Goal: Find specific page/section: Find specific page/section

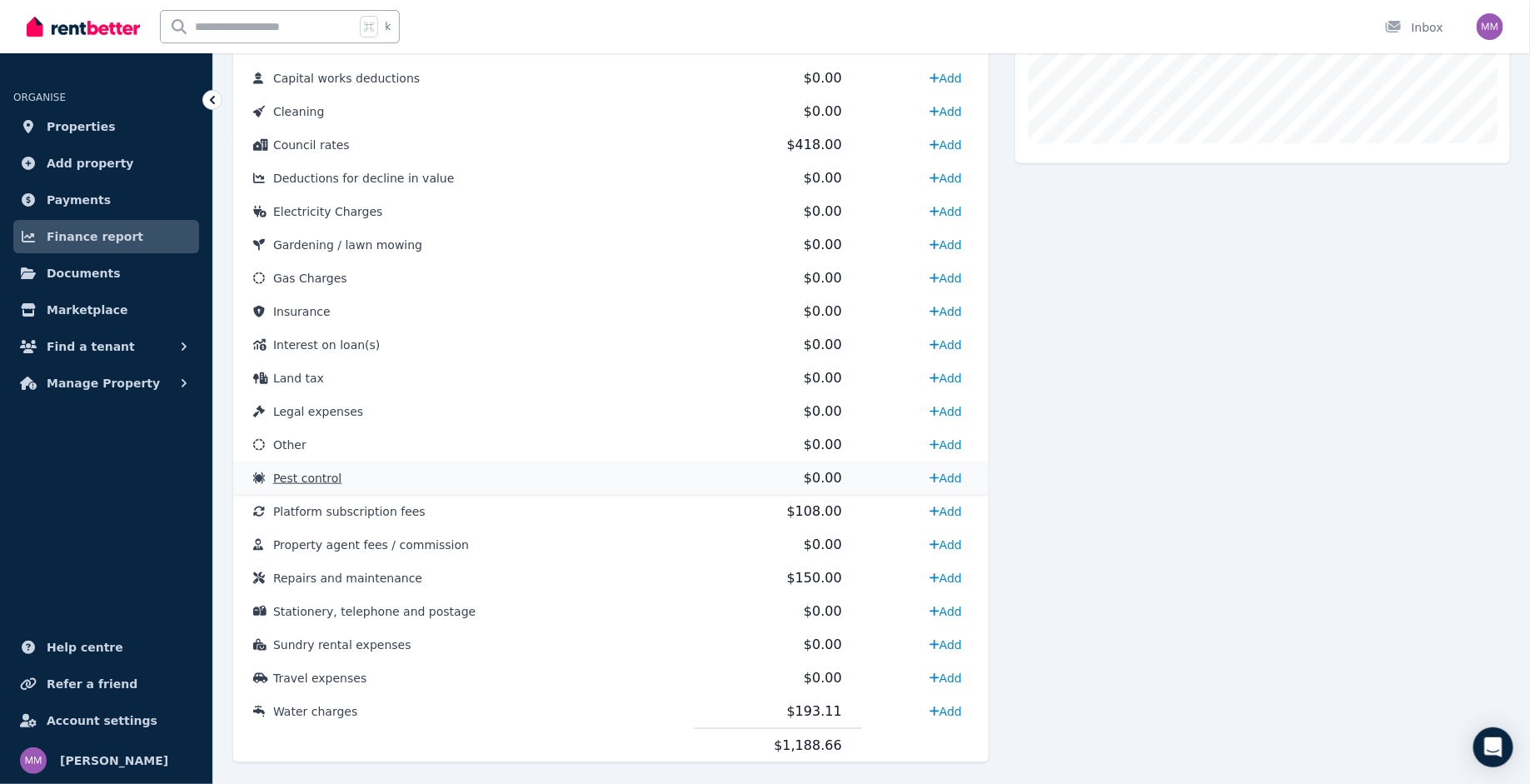
scroll to position [642, 0]
click at [102, 278] on span "Documents" at bounding box center [84, 273] width 75 height 20
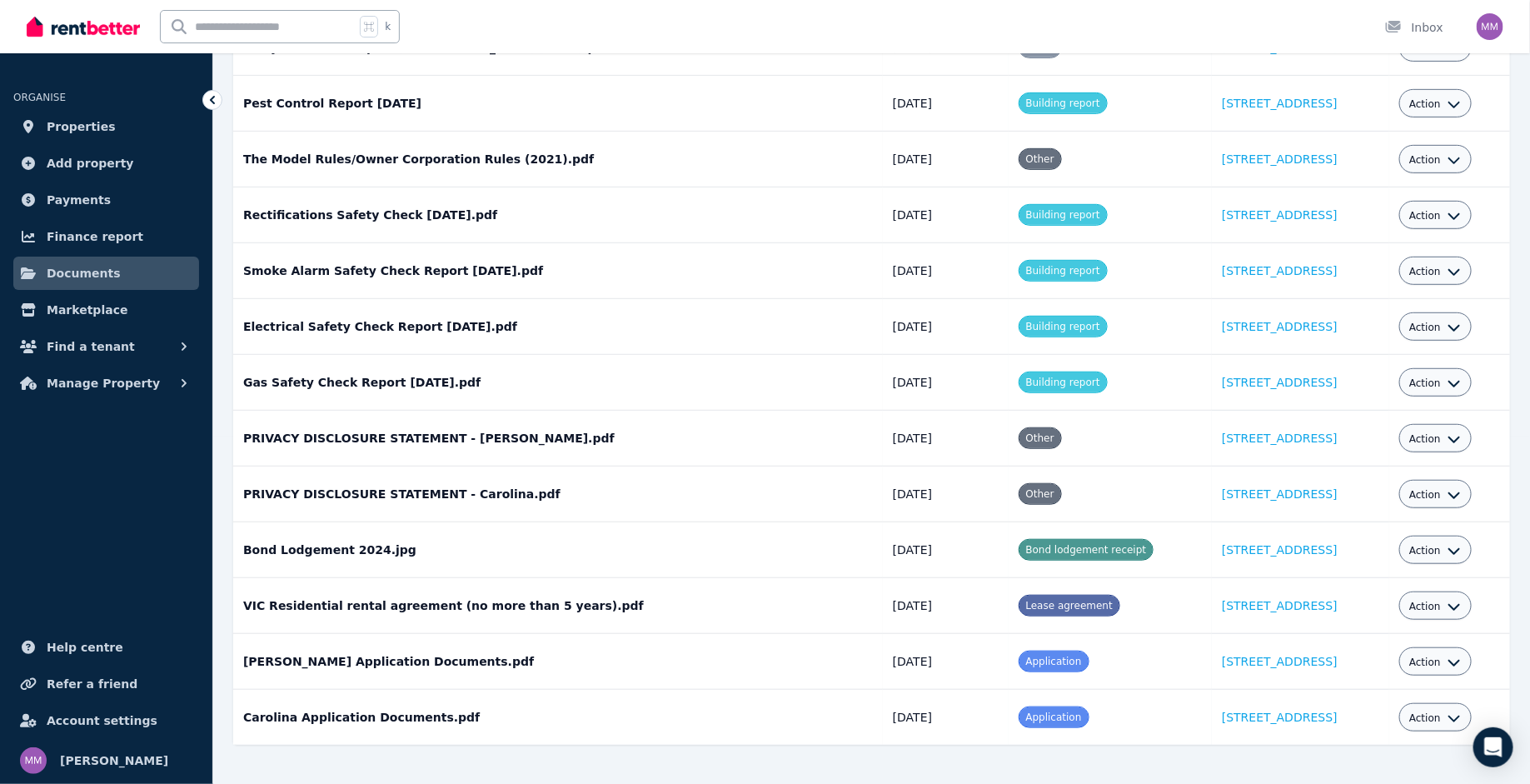
scroll to position [353, 0]
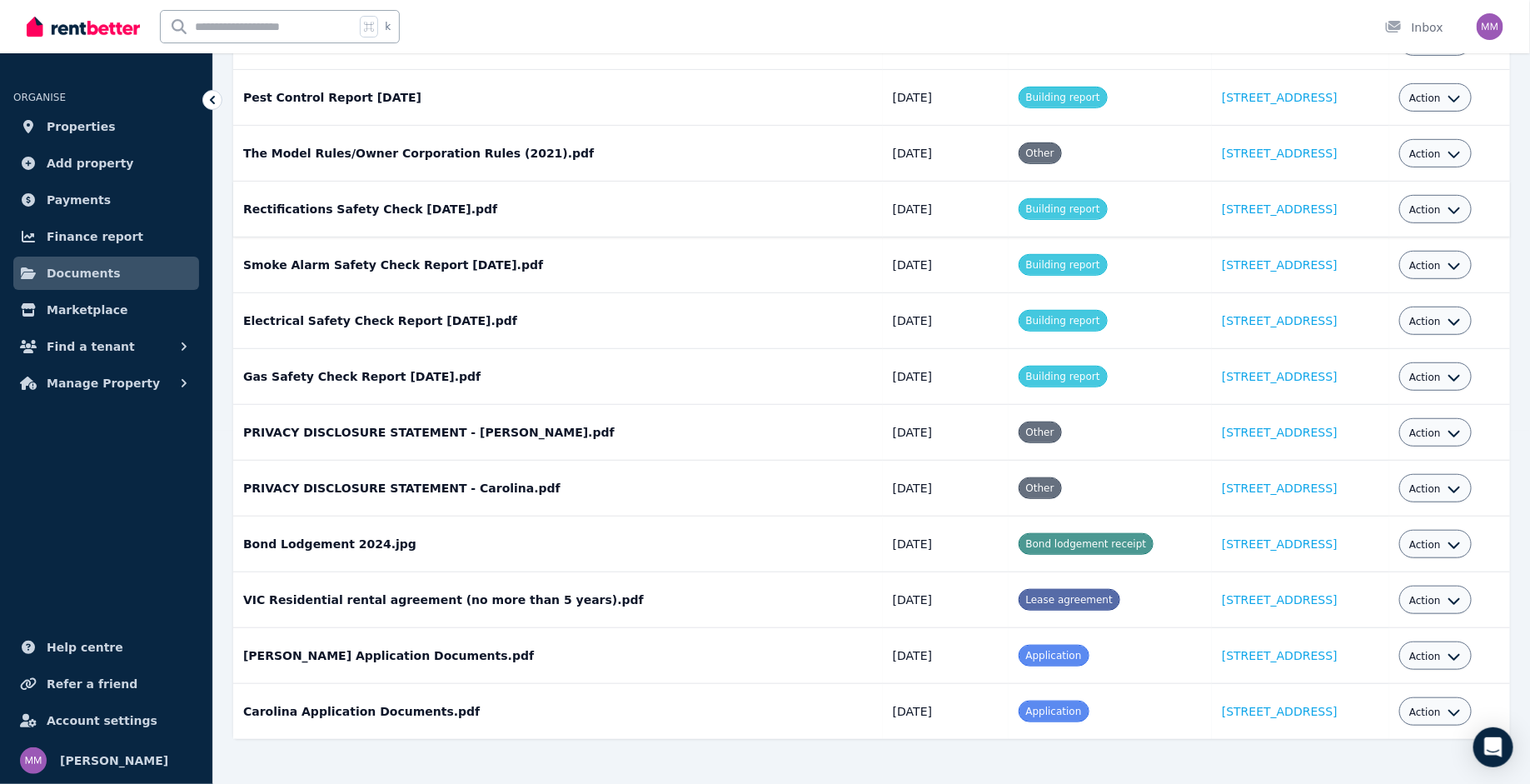
click at [322, 191] on td "Rectifications Safety Check [DATE].pdf Date added: [DATE] Category: Building re…" at bounding box center [558, 209] width 650 height 56
drag, startPoint x: 322, startPoint y: 191, endPoint x: 352, endPoint y: 268, distance: 82.6
click at [352, 268] on tbody "Signed Lease for [PERSON_NAME] and [PERSON_NAME] [PERSON_NAME] Date added: [DAT…" at bounding box center [871, 321] width 1277 height 837
click at [352, 268] on td "Smoke Alarm Safety Check Report [DATE].pdf Date added: [DATE] Category: Buildin…" at bounding box center [558, 265] width 650 height 56
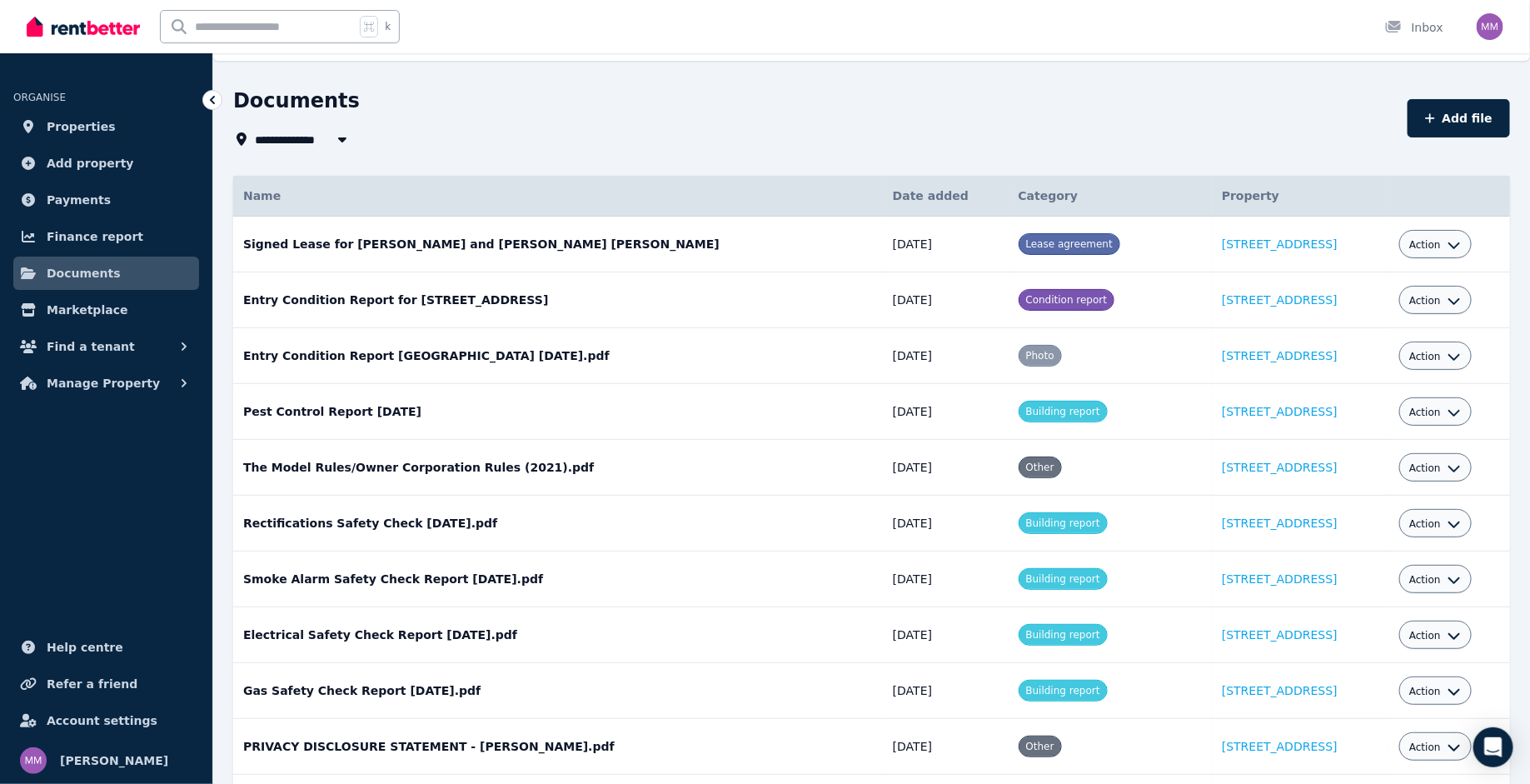
scroll to position [44, 0]
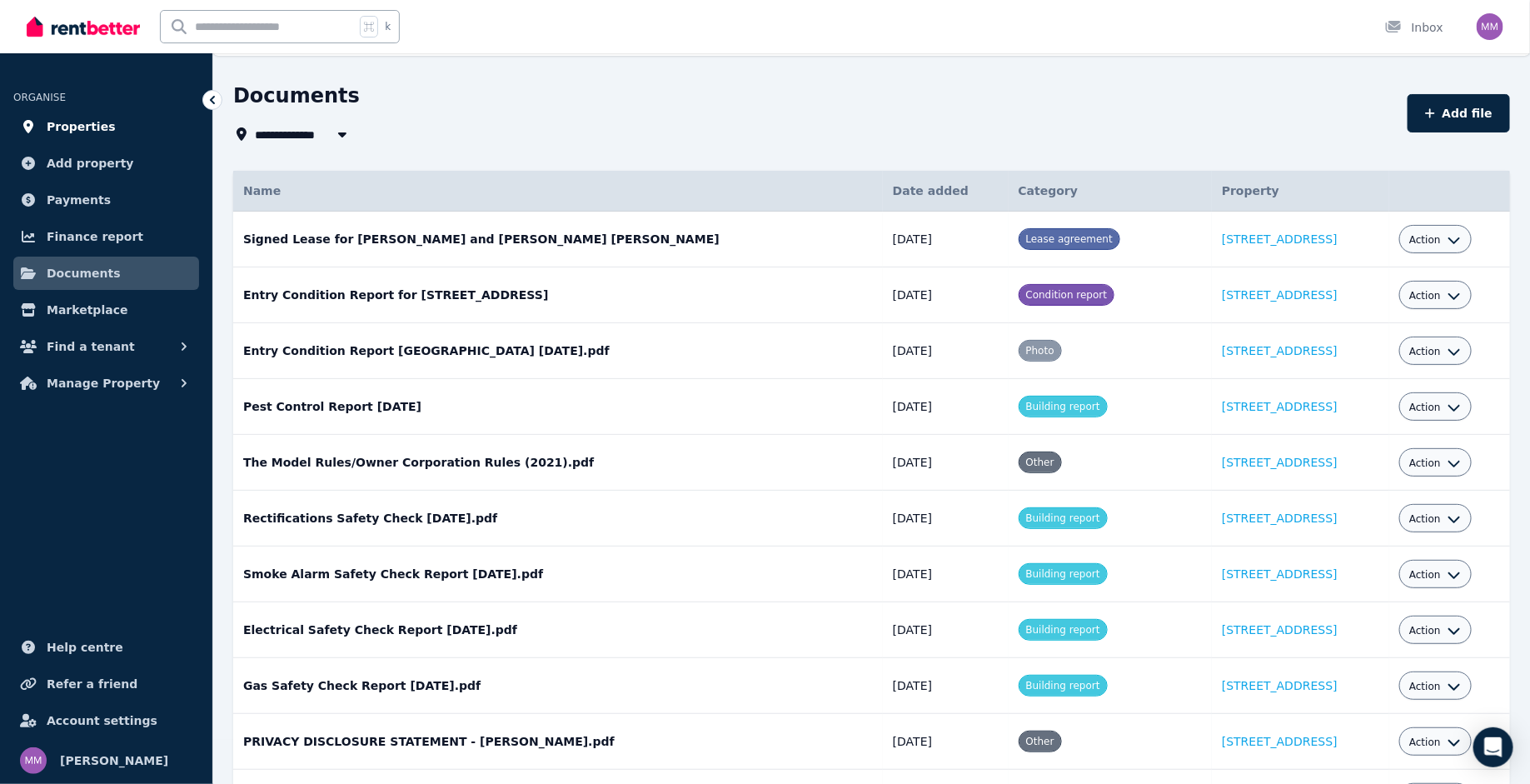
click at [83, 120] on span "Properties" at bounding box center [81, 127] width 69 height 20
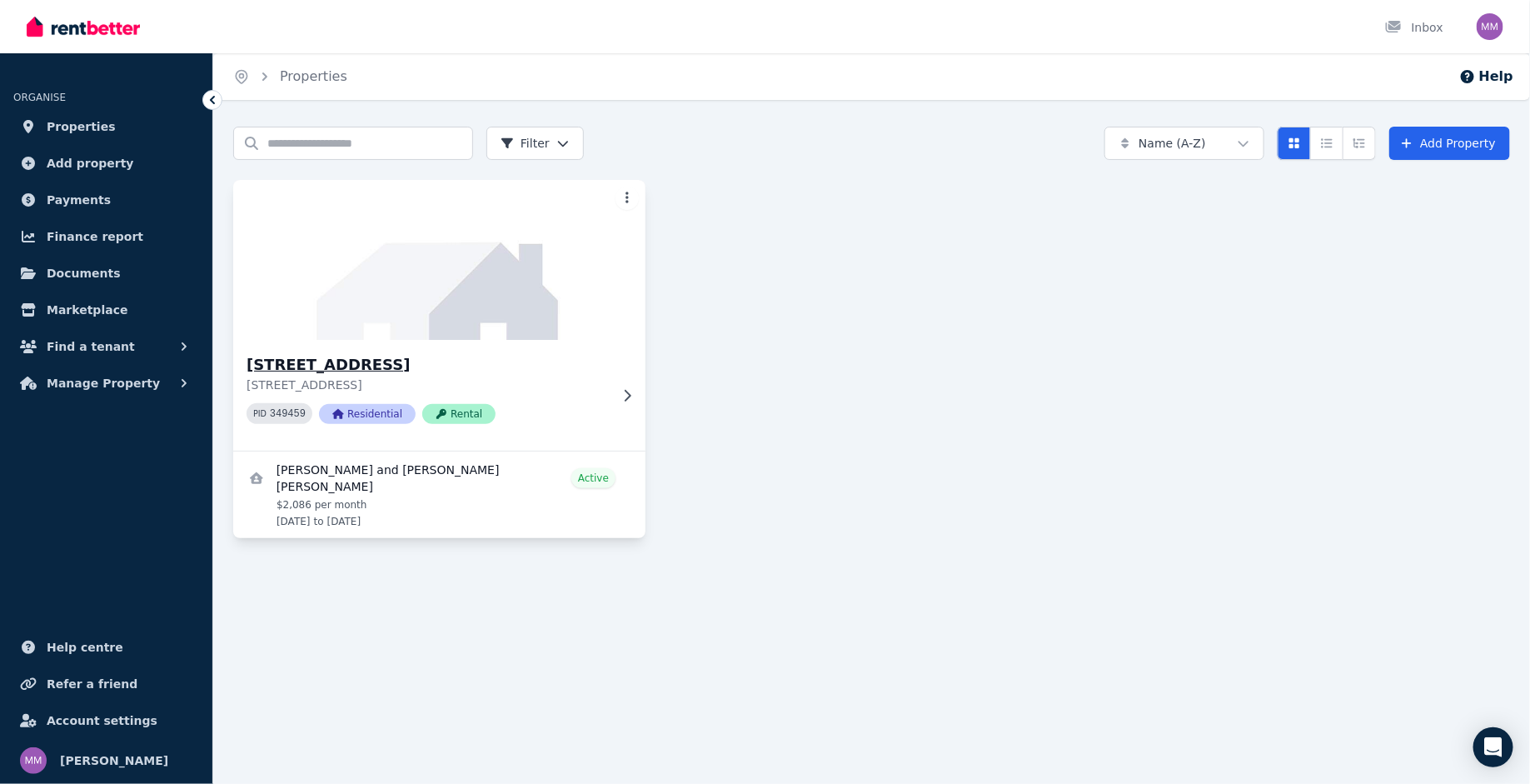
click at [575, 406] on div "PID 349459 Residential Rental" at bounding box center [427, 413] width 362 height 21
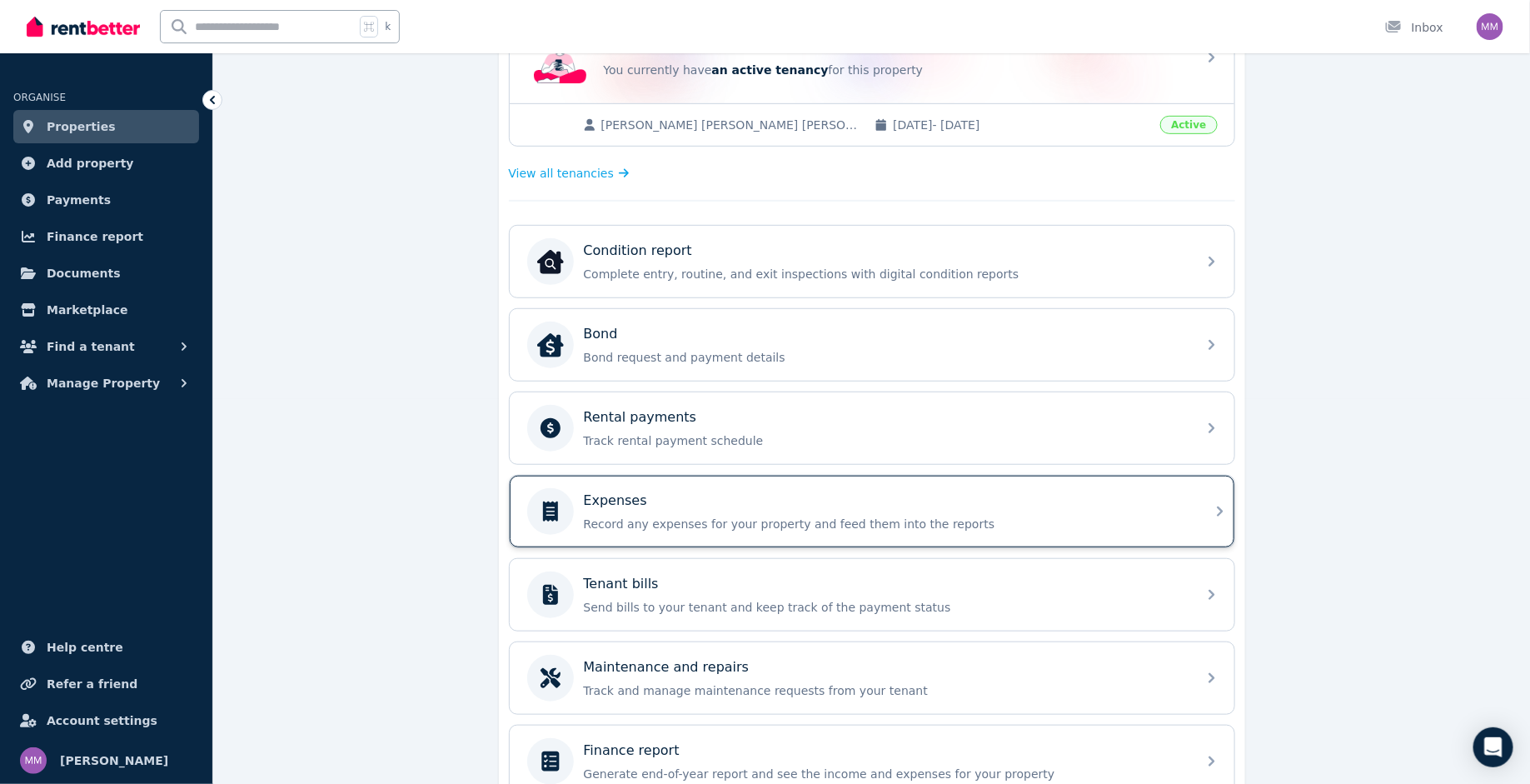
scroll to position [459, 0]
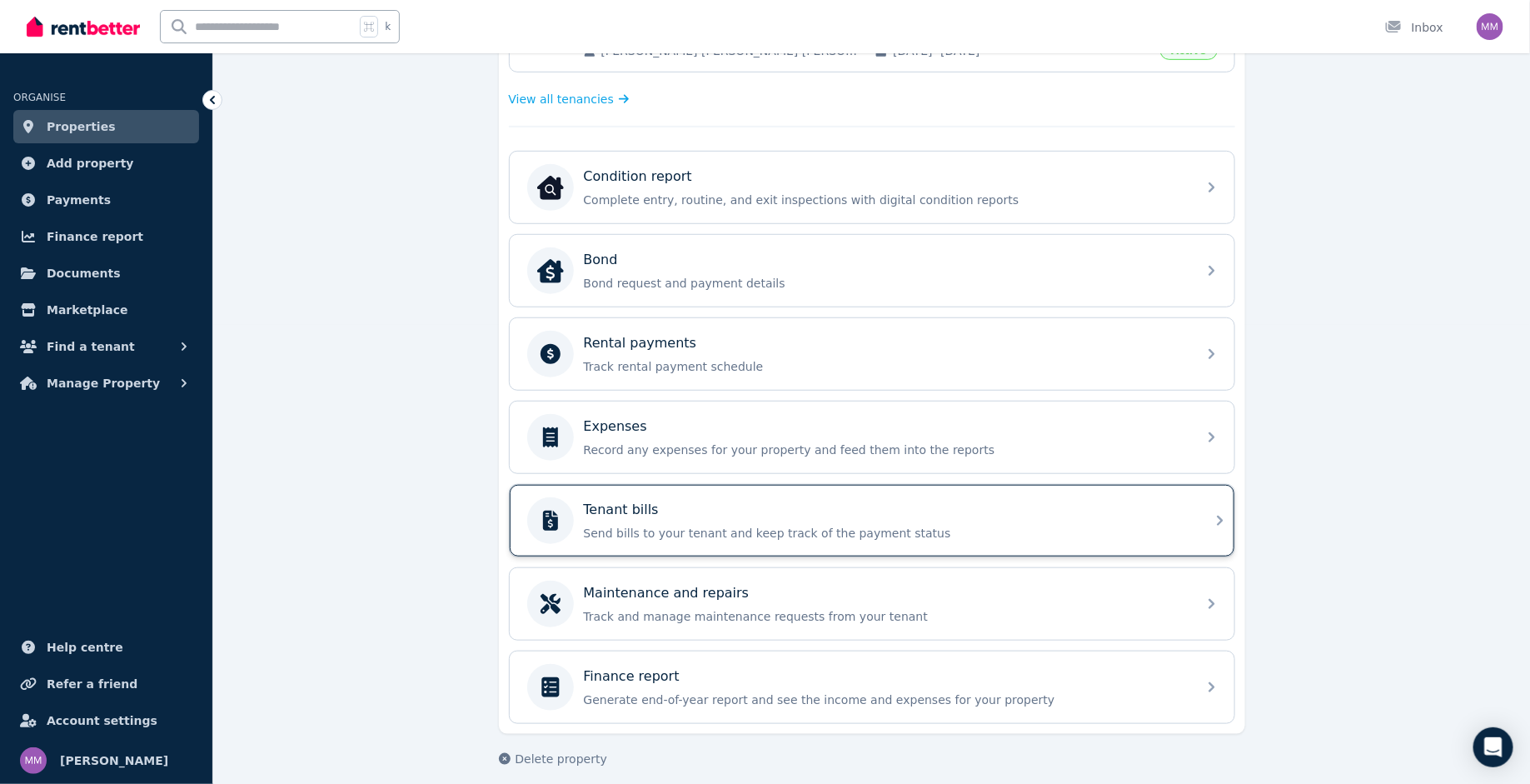
click at [640, 529] on p "Send bills to your tenant and keep track of the payment status" at bounding box center [885, 533] width 604 height 17
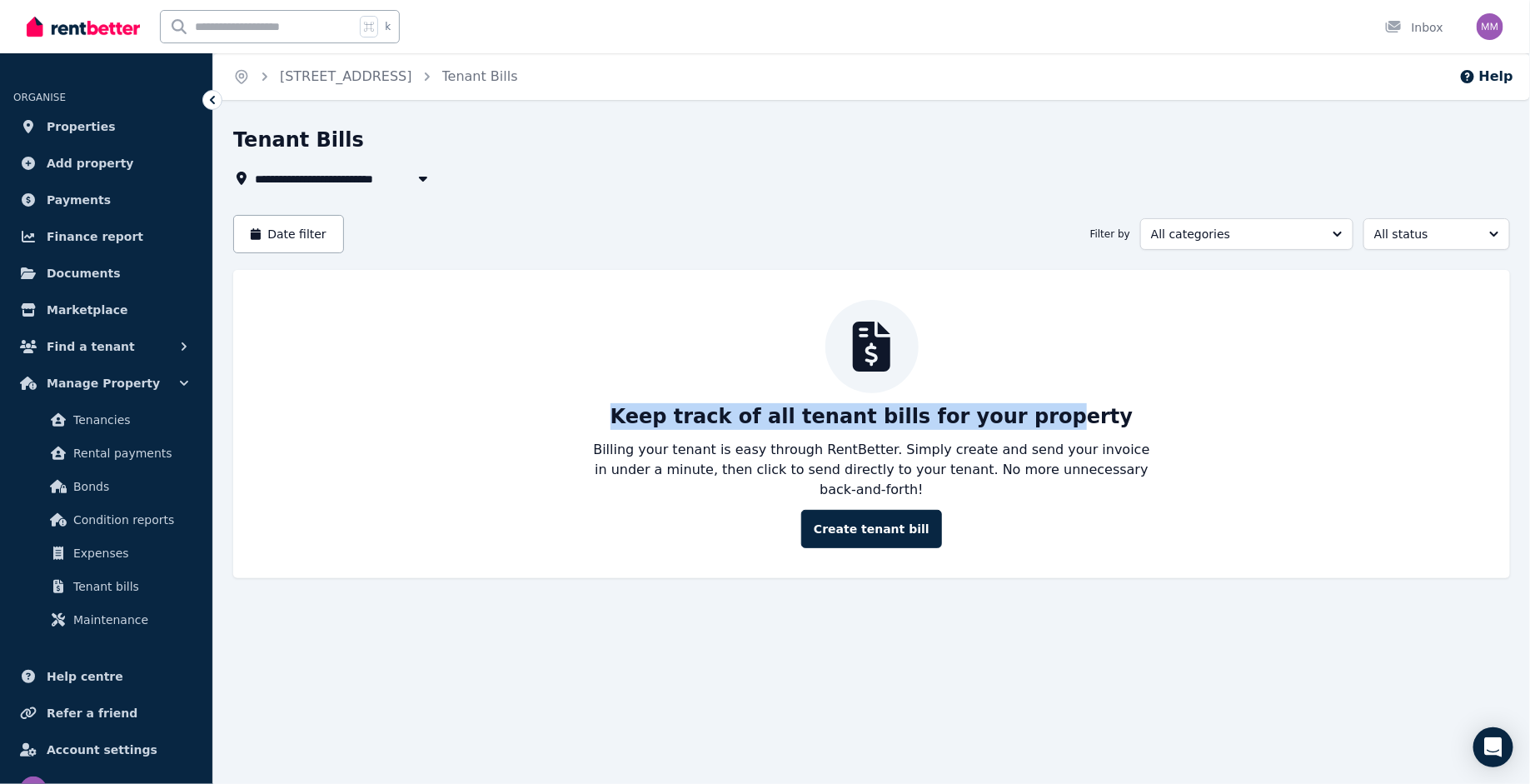
drag, startPoint x: 686, startPoint y: 390, endPoint x: 1050, endPoint y: 405, distance: 364.3
click at [1046, 405] on div "Keep track of all tenant bills for your property Billing your tenant is easy th…" at bounding box center [871, 424] width 1243 height 248
click at [1050, 405] on p "Keep track of all tenant bills for your property" at bounding box center [871, 416] width 523 height 26
click at [389, 71] on link "[STREET_ADDRESS]" at bounding box center [345, 77] width 132 height 16
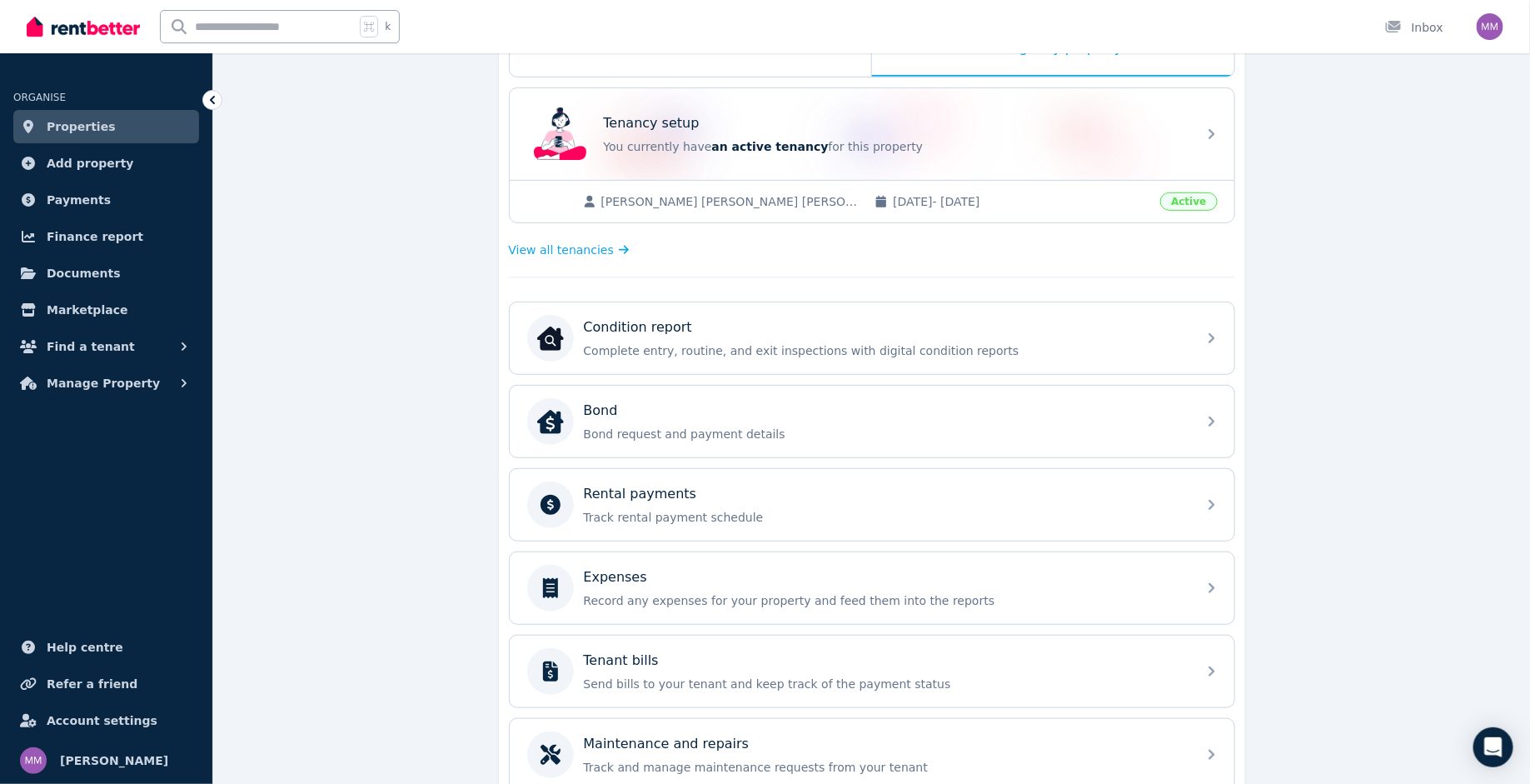
scroll to position [459, 0]
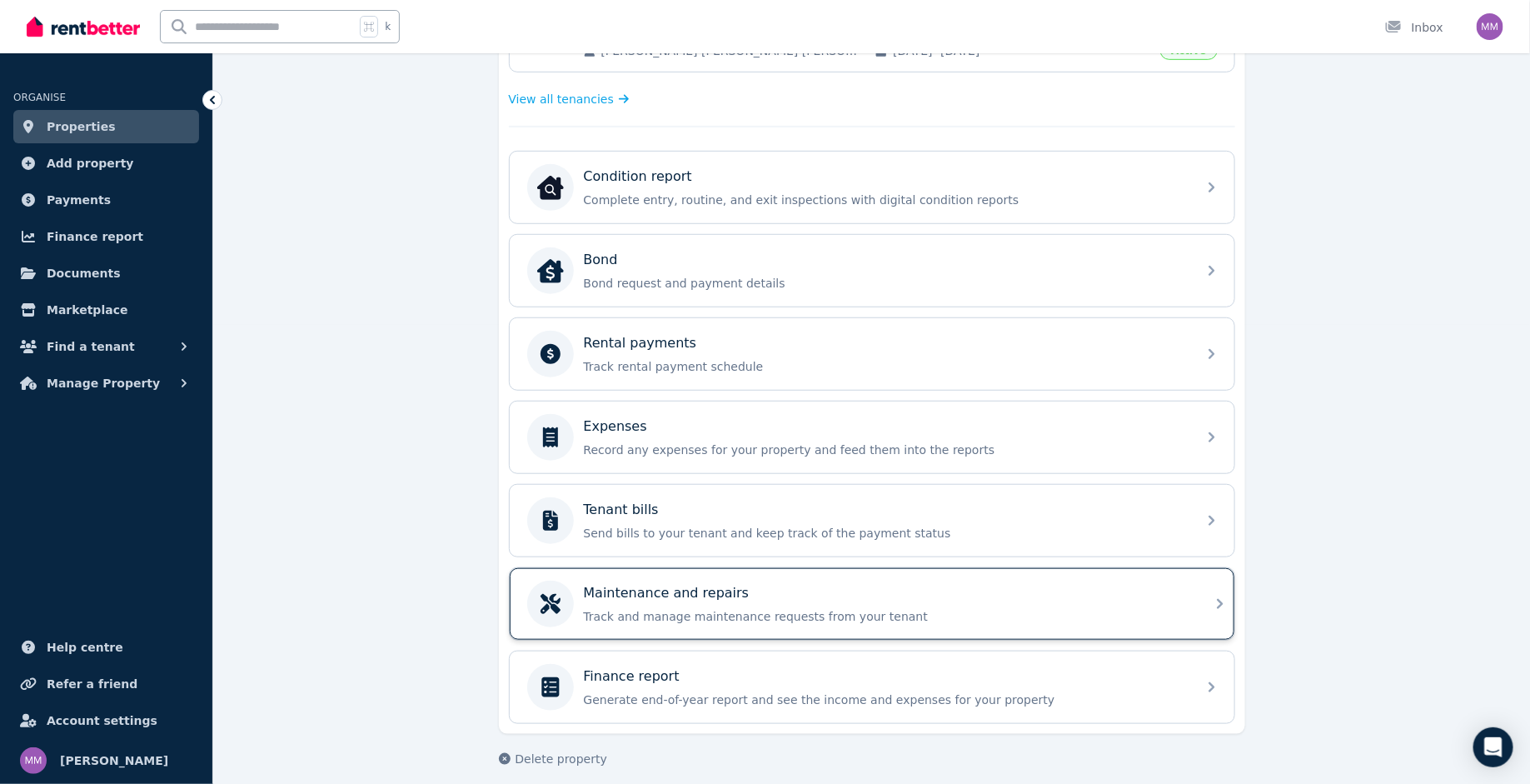
click at [585, 568] on div "Maintenance and repairs Track and manage maintenance requests from your tenant" at bounding box center [871, 603] width 724 height 72
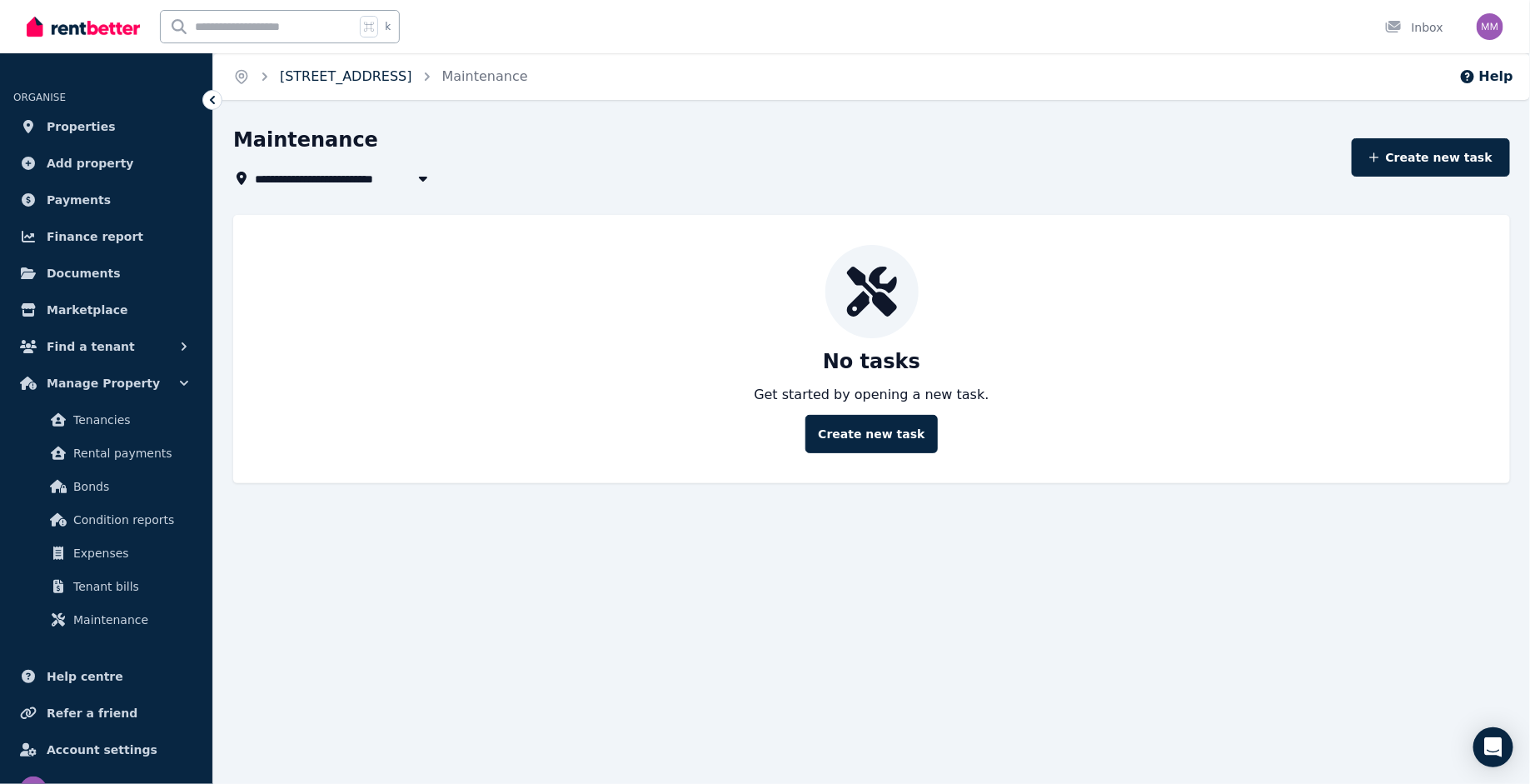
click at [389, 75] on link "[STREET_ADDRESS]" at bounding box center [345, 77] width 132 height 16
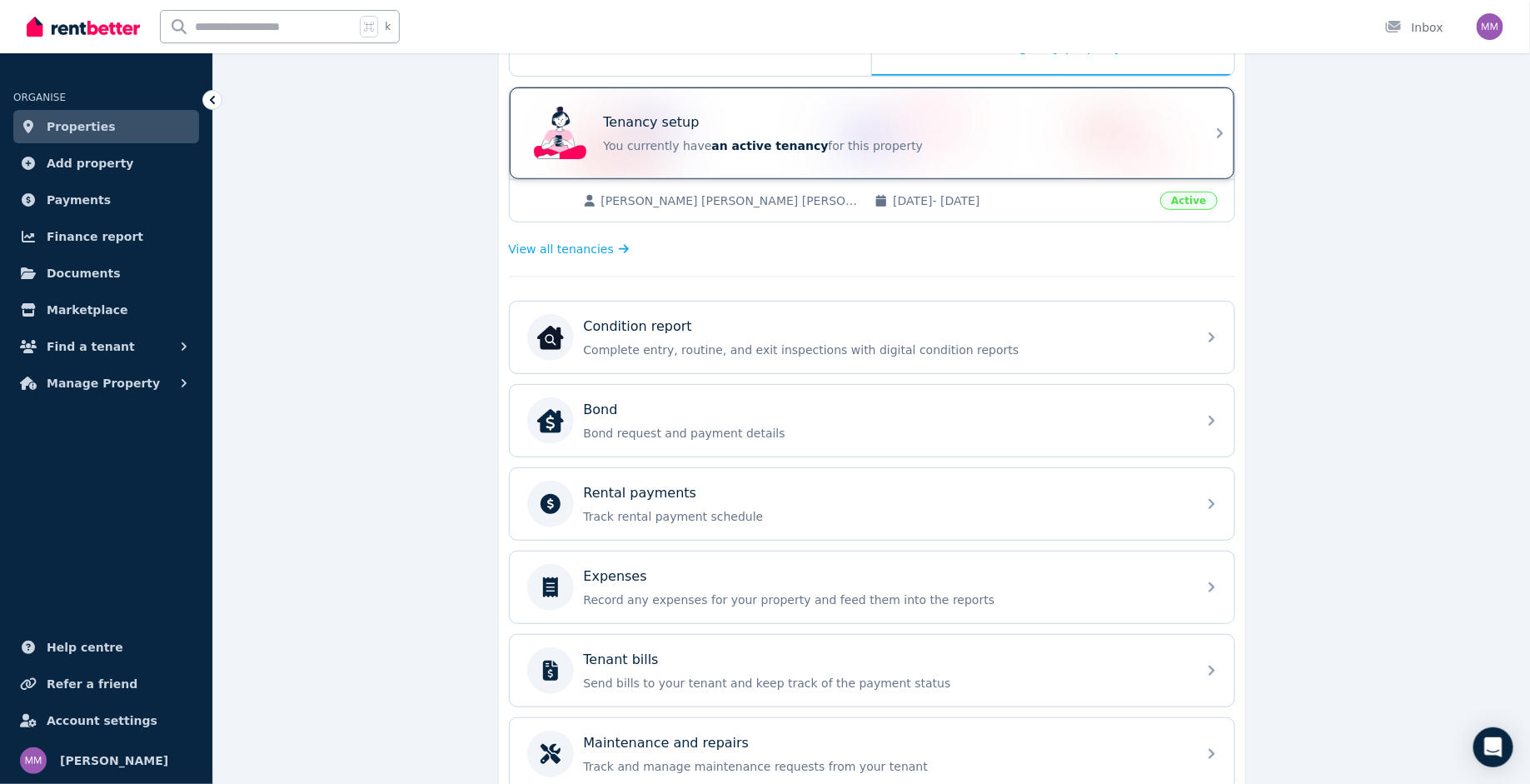
scroll to position [459, 0]
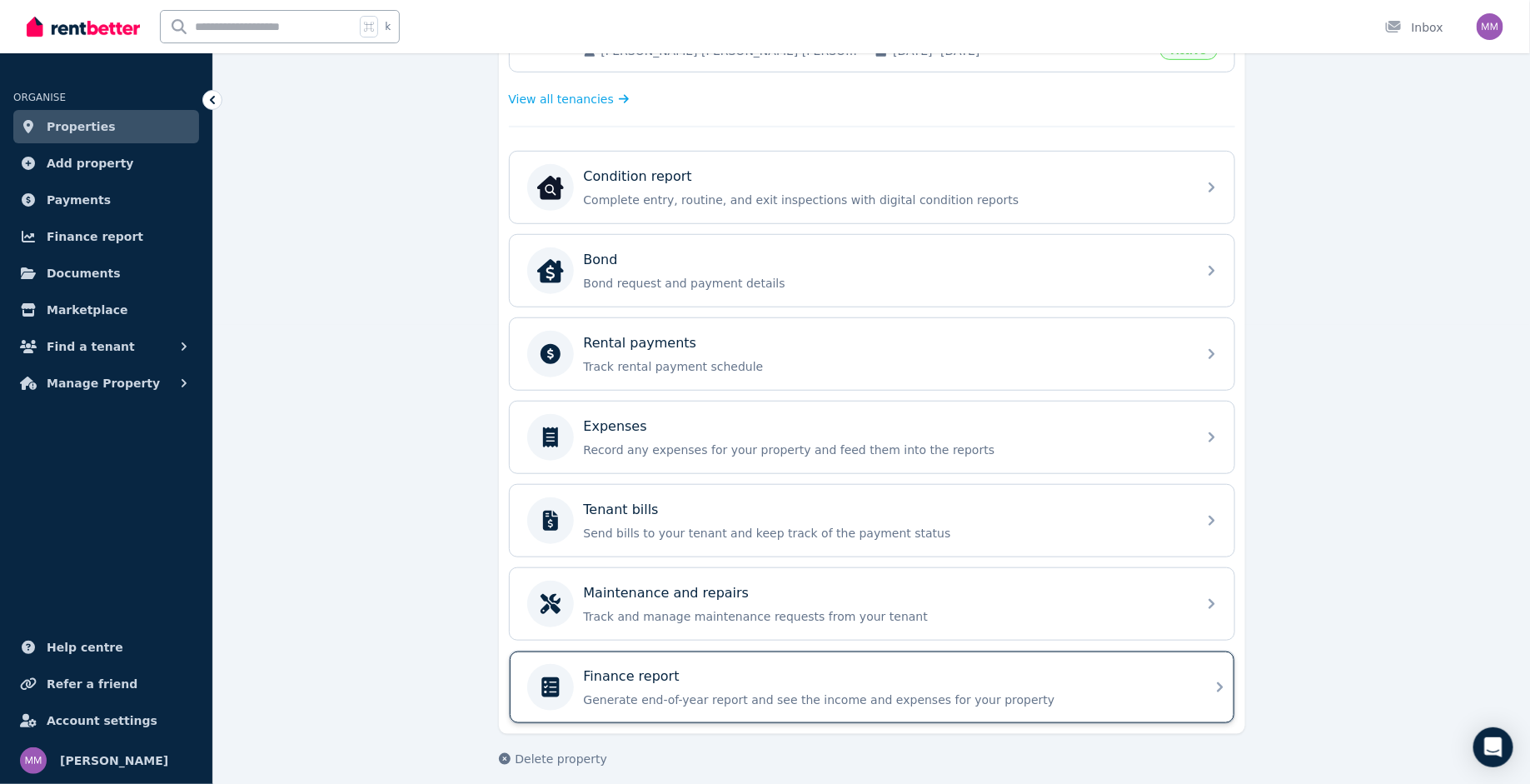
click at [659, 667] on p "Finance report" at bounding box center [632, 676] width 96 height 20
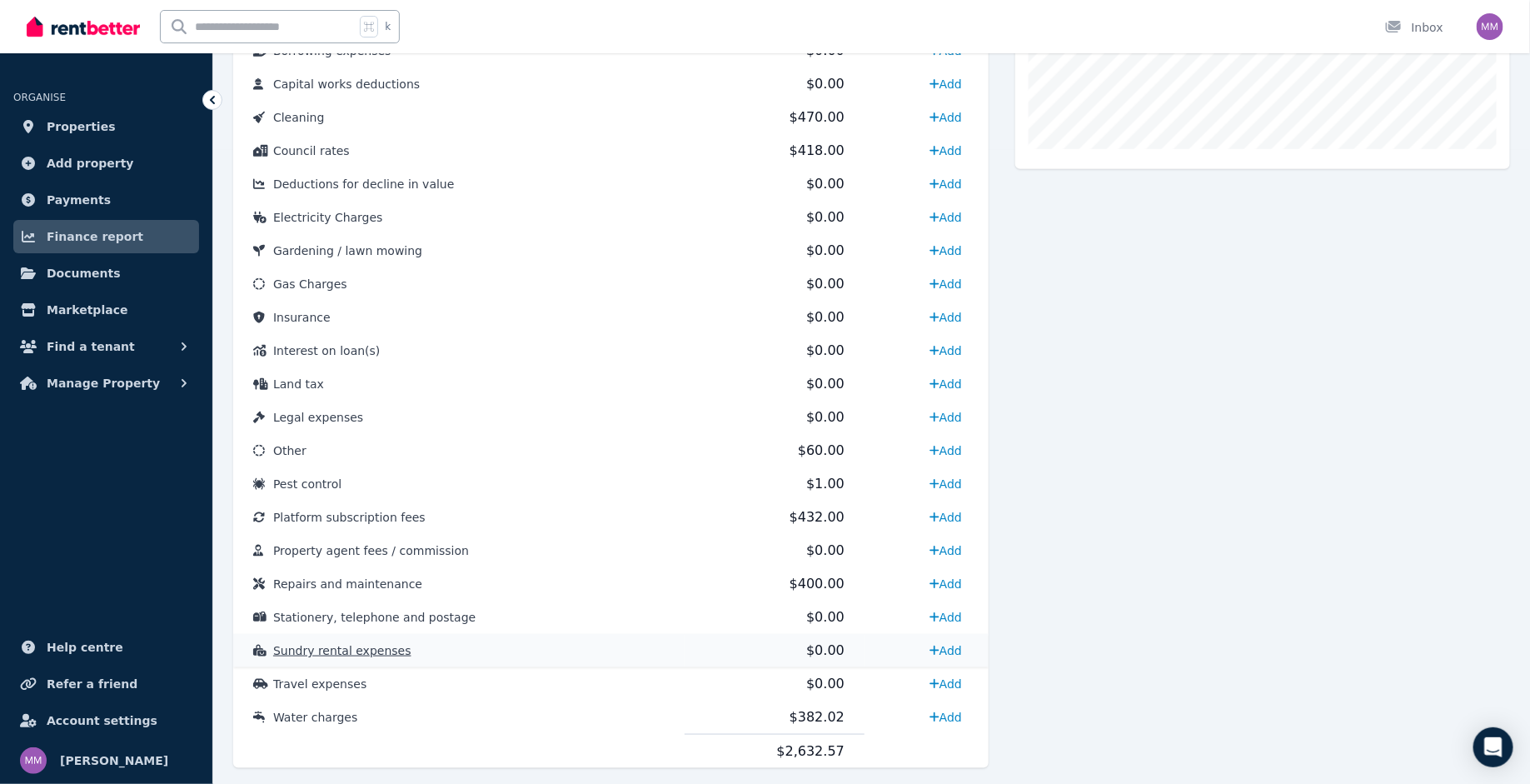
scroll to position [672, 0]
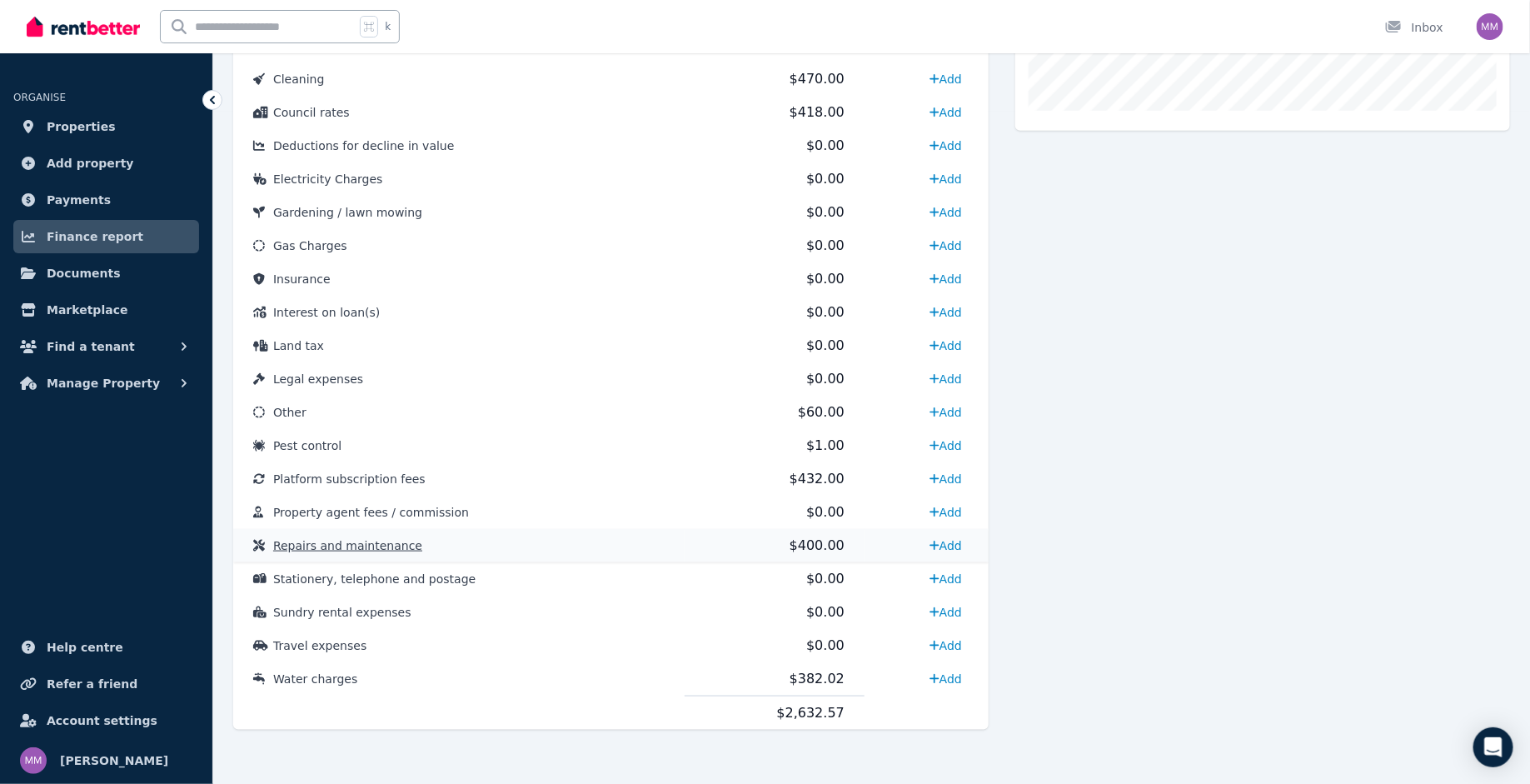
click at [465, 546] on td "Repairs and maintenance" at bounding box center [459, 546] width 451 height 33
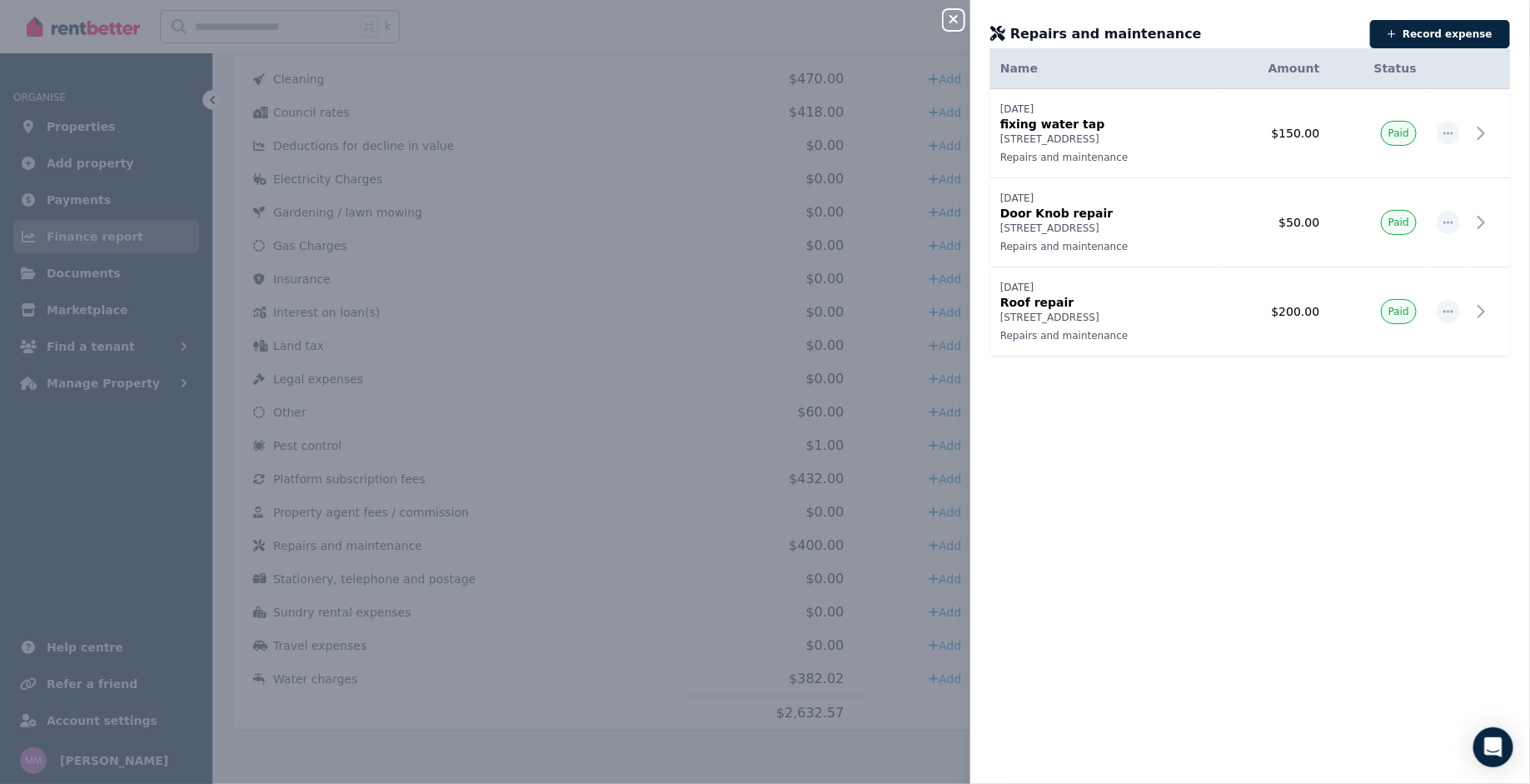
click at [950, 24] on icon "button" at bounding box center [954, 20] width 20 height 14
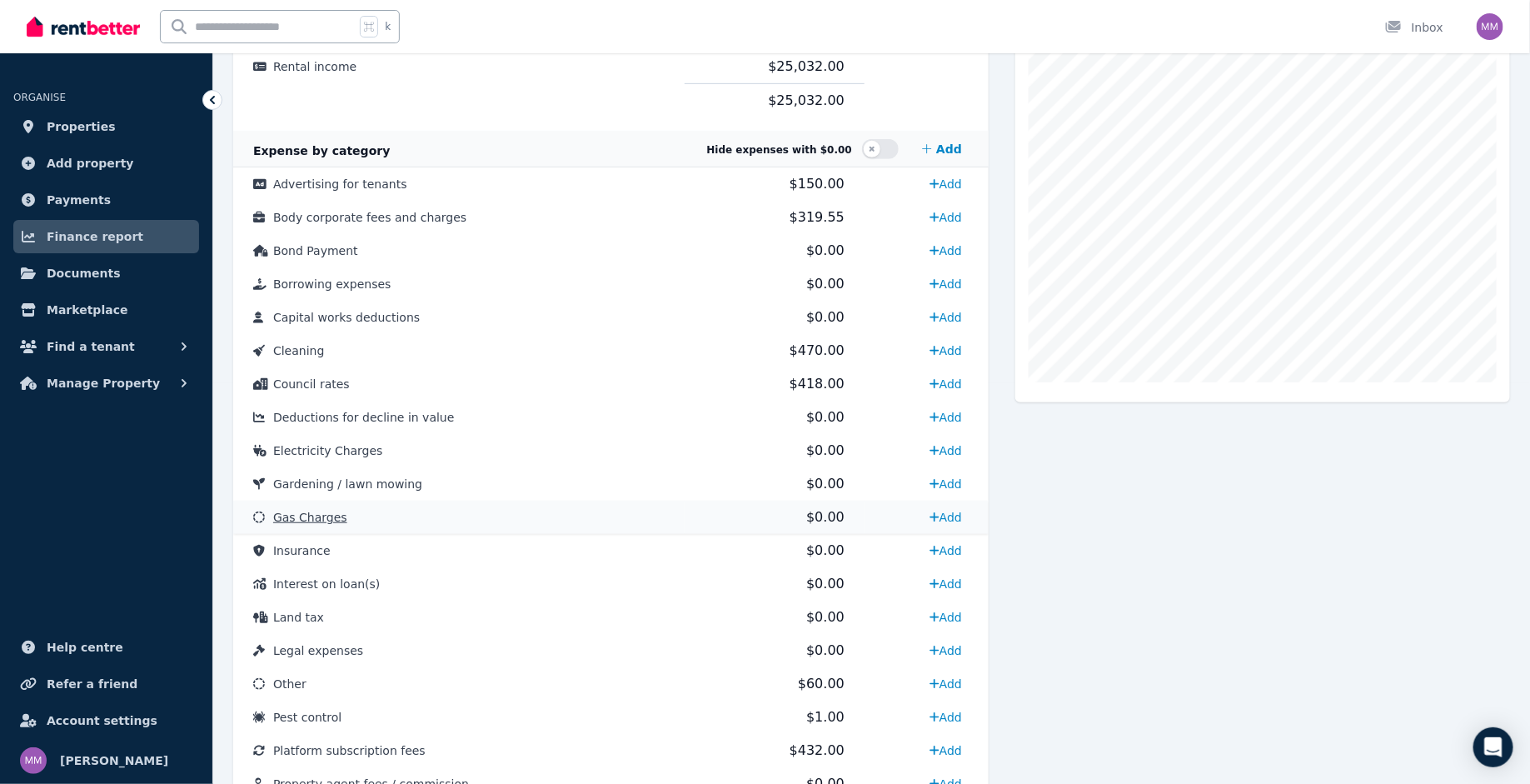
scroll to position [0, 0]
